Goal: Answer question/provide support: Share knowledge or assist other users

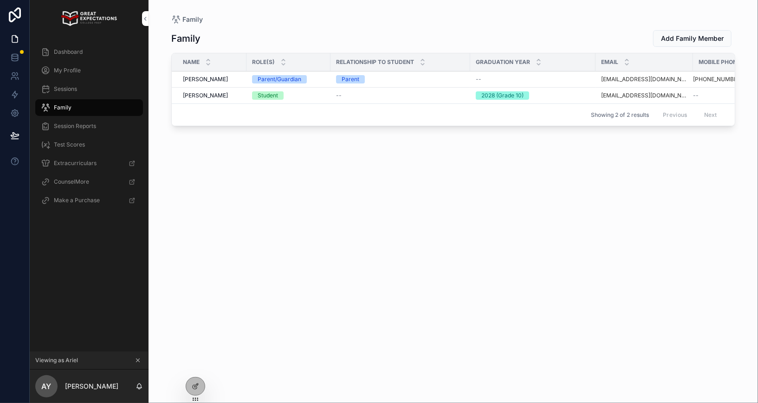
click at [0, 0] on icon at bounding box center [0, 0] width 0 height 0
click at [320, 204] on div "View as another user" at bounding box center [320, 196] width 266 height 30
click at [320, 203] on div "View as another user" at bounding box center [320, 196] width 266 height 30
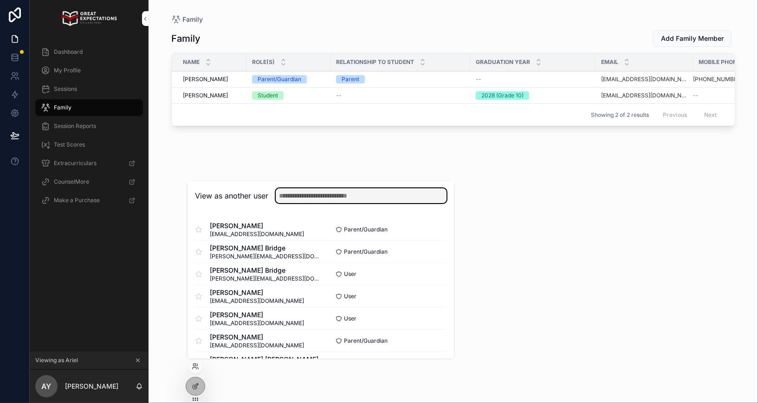
click at [320, 198] on input "text" at bounding box center [361, 195] width 171 height 15
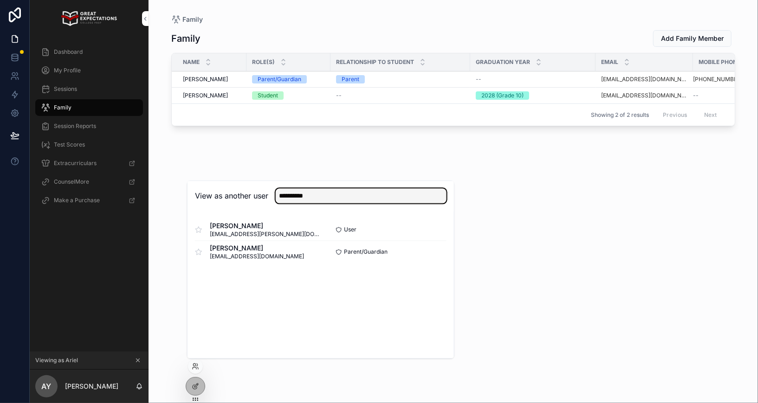
type input "**********"
click at [0, 0] on button "Select" at bounding box center [0, 0] width 0 height 0
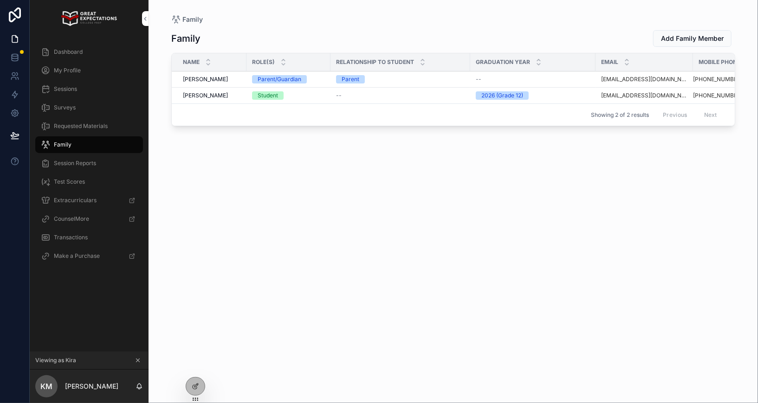
click at [190, 77] on span "[PERSON_NAME]" at bounding box center [205, 79] width 45 height 7
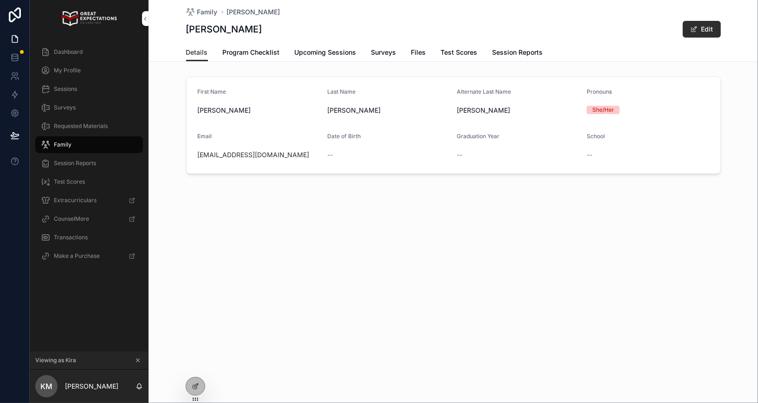
click at [62, 143] on span "Family" at bounding box center [63, 144] width 18 height 7
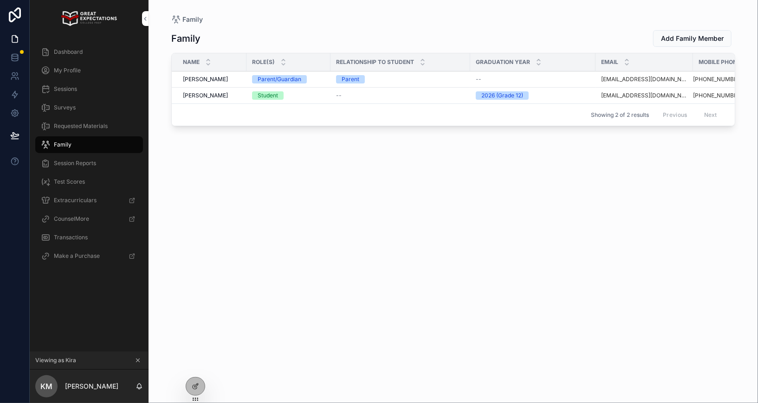
click at [201, 96] on span "[PERSON_NAME]" at bounding box center [205, 95] width 45 height 7
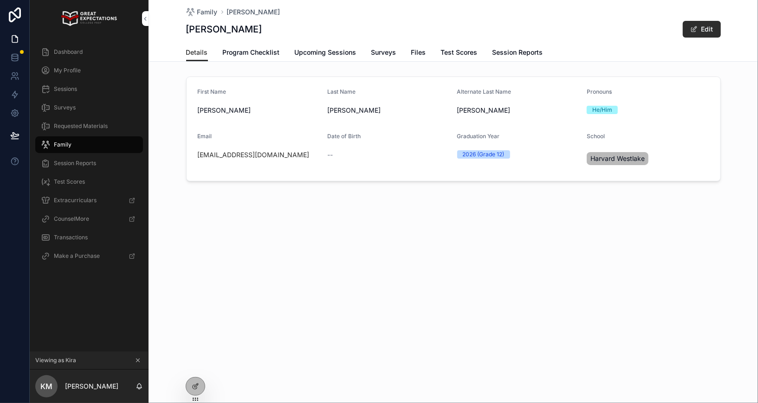
click at [0, 0] on icon at bounding box center [0, 0] width 0 height 0
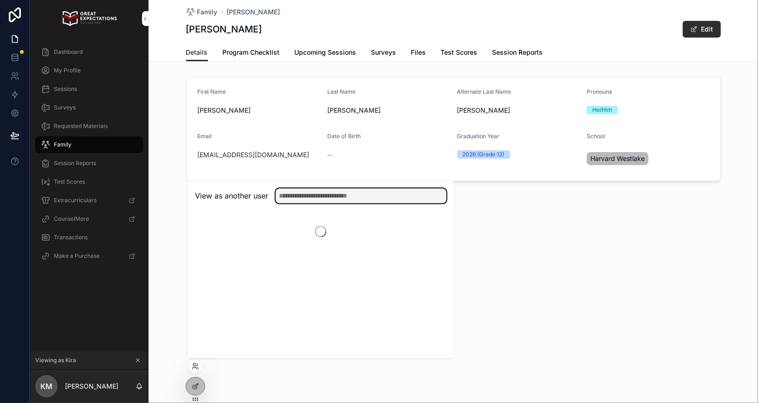
click at [303, 198] on input "text" at bounding box center [361, 195] width 171 height 15
